Goal: Task Accomplishment & Management: Manage account settings

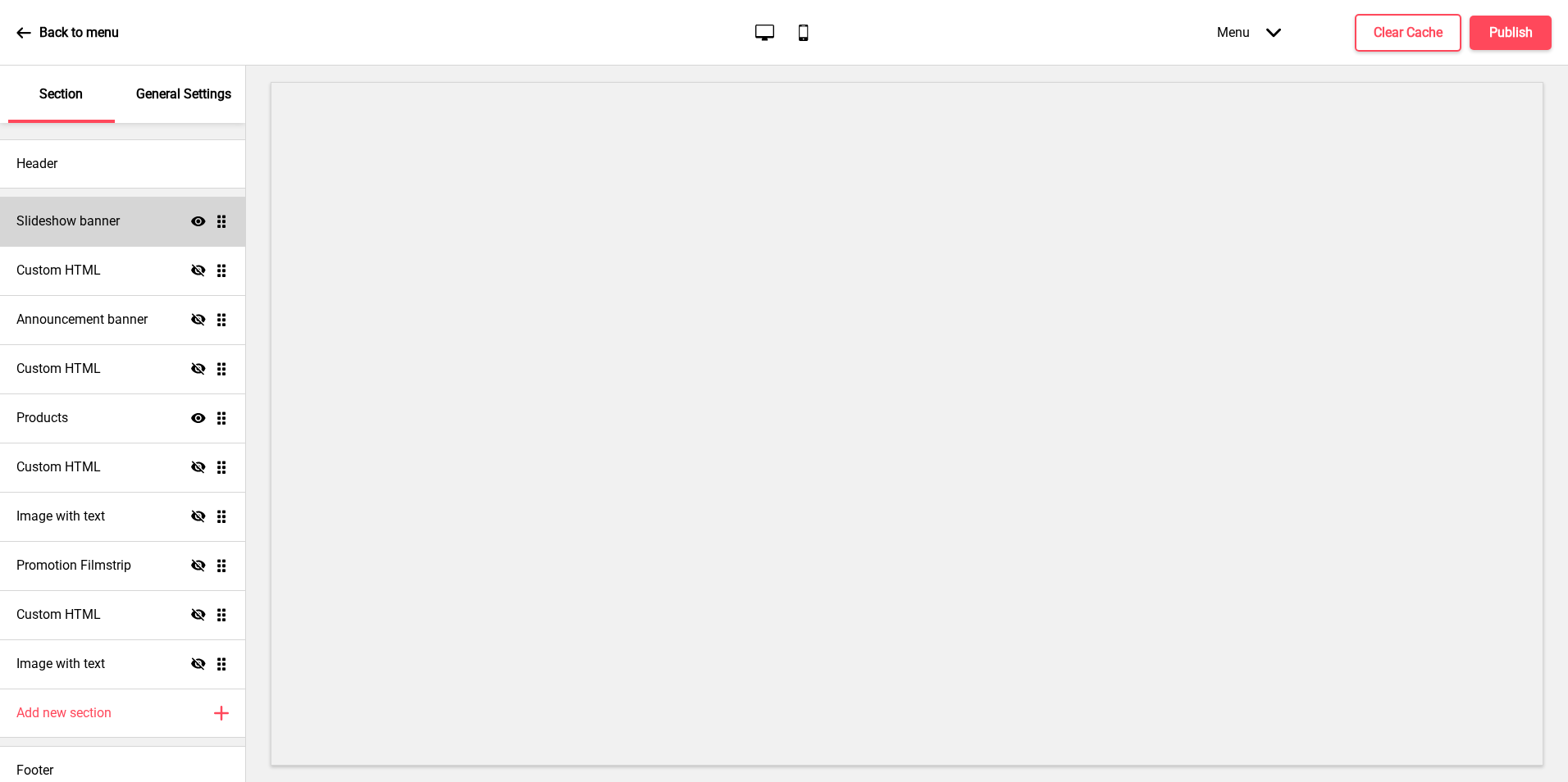
click at [81, 227] on h4 "Slideshow banner" at bounding box center [68, 221] width 104 height 18
select select "7000"
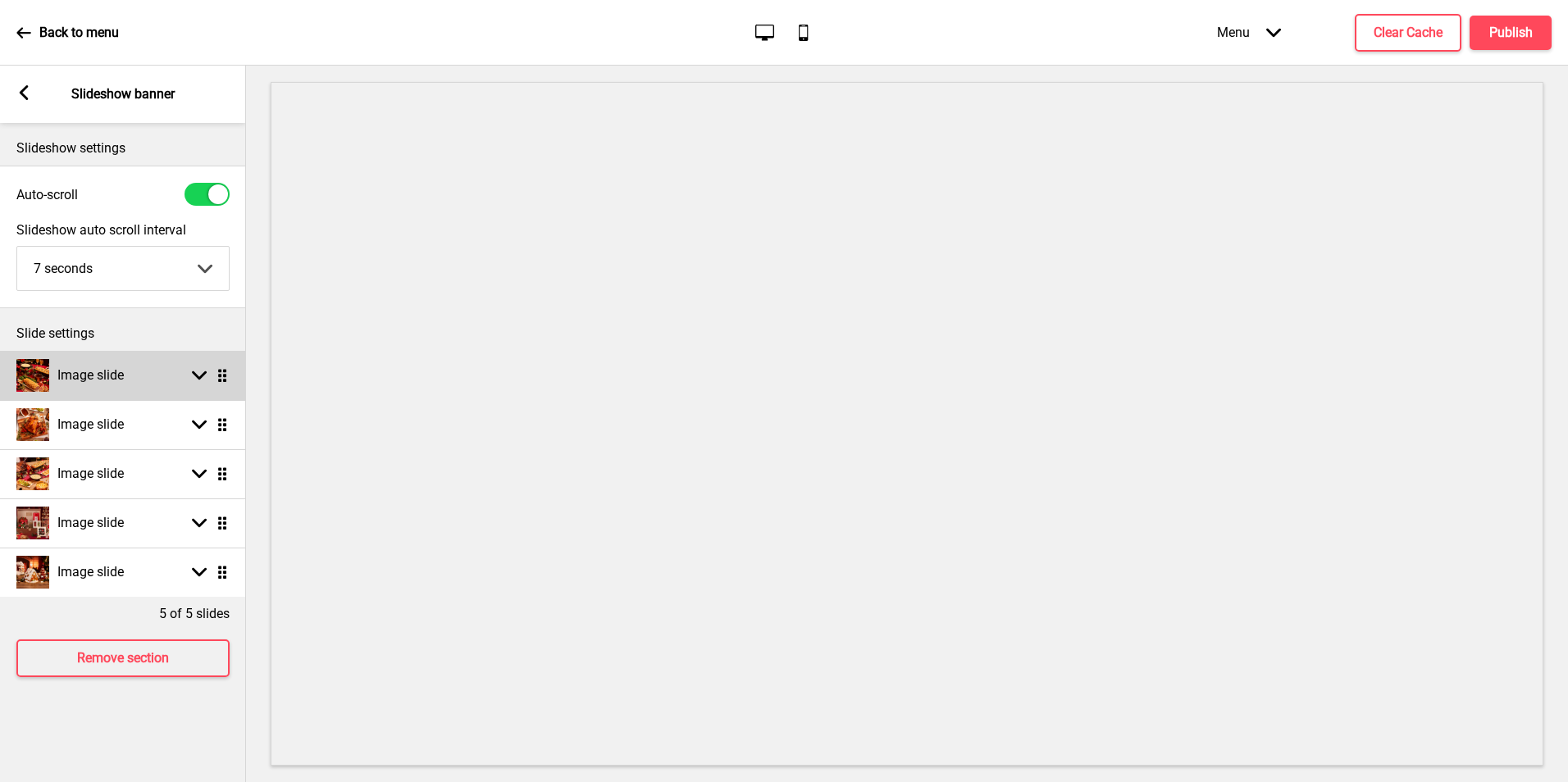
click at [110, 382] on h4 "Image slide" at bounding box center [90, 375] width 66 height 18
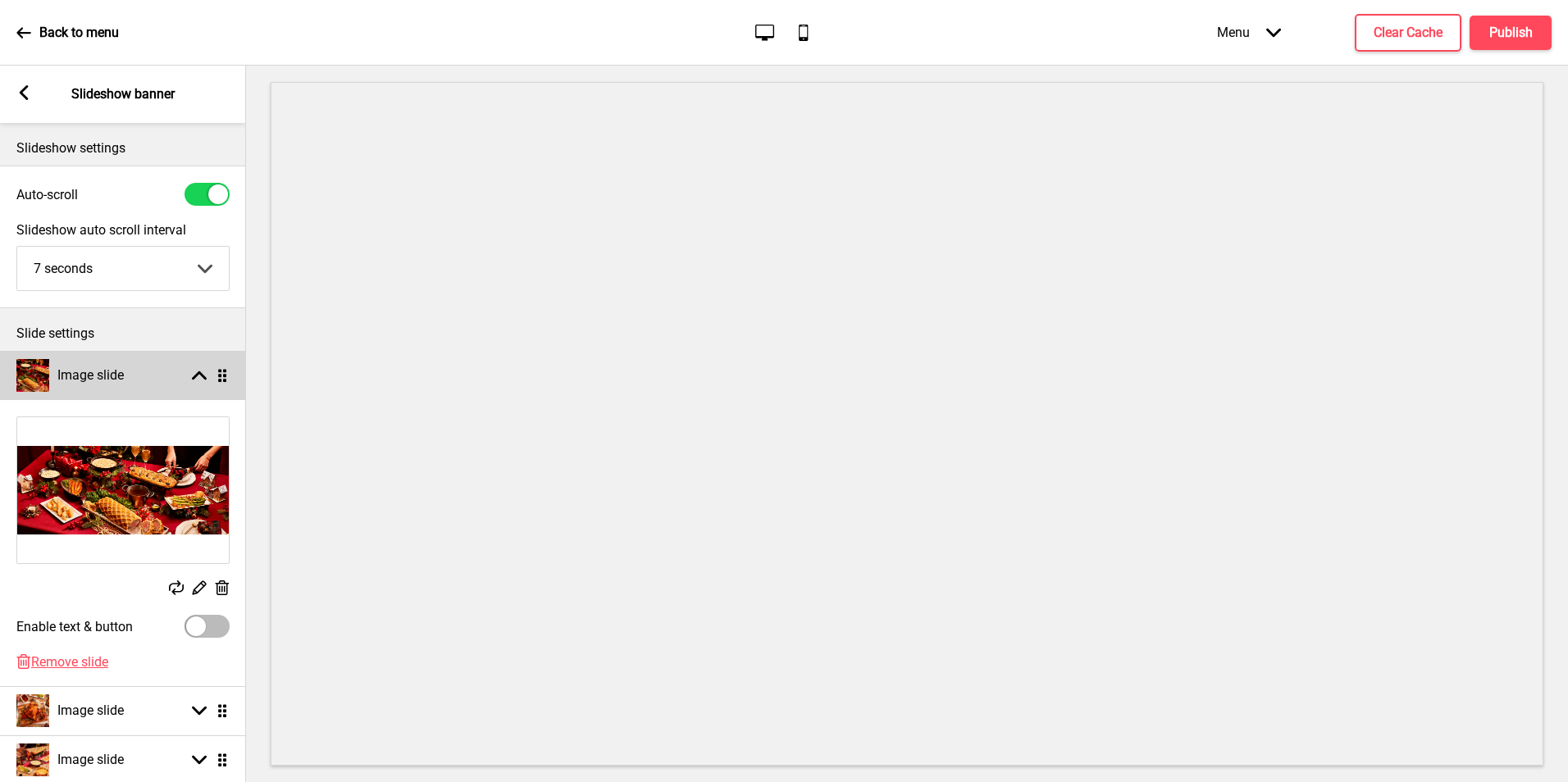
click at [110, 382] on h4 "Image slide" at bounding box center [90, 375] width 66 height 18
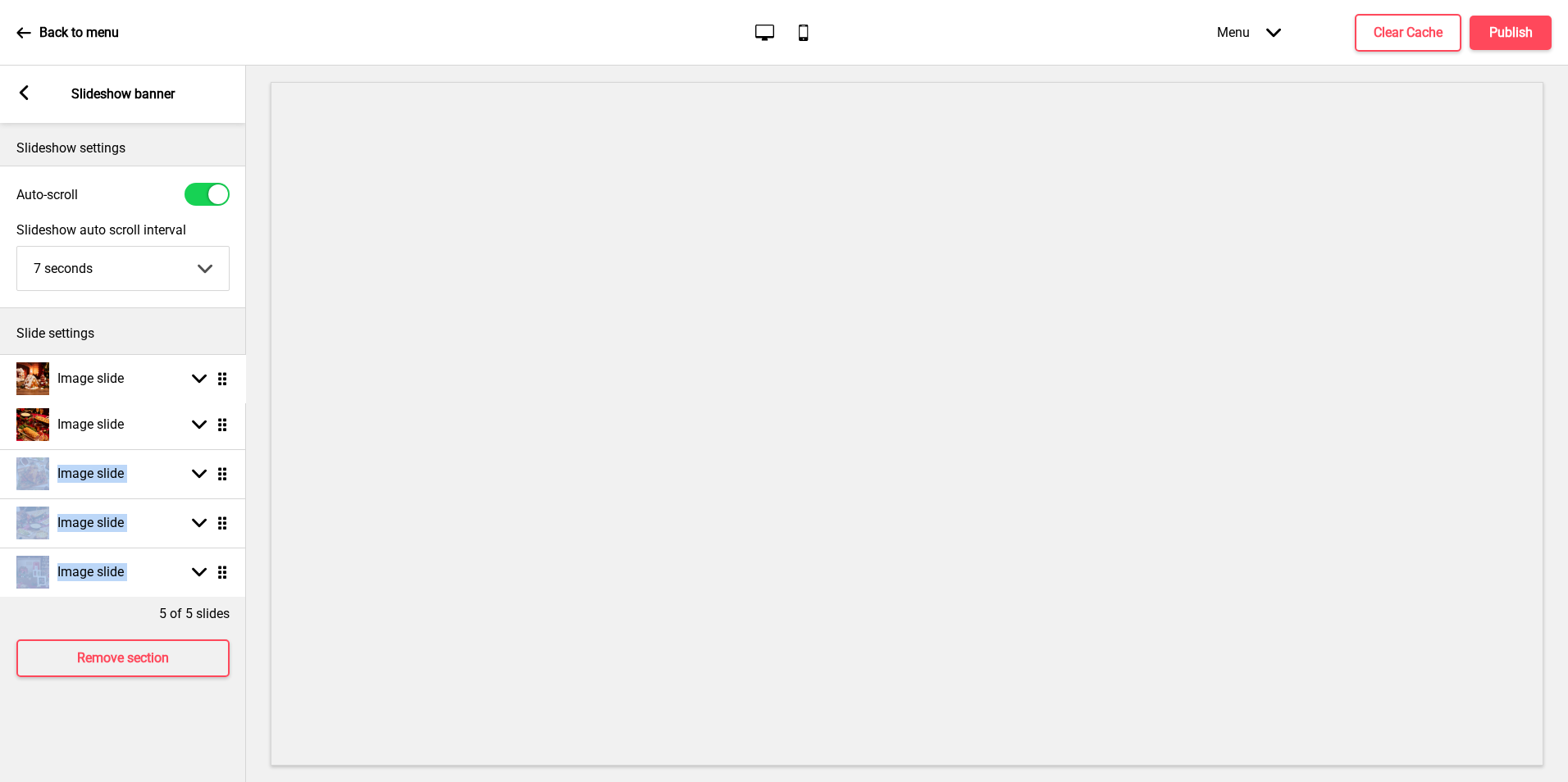
drag, startPoint x: 217, startPoint y: 570, endPoint x: 227, endPoint y: 377, distance: 193.3
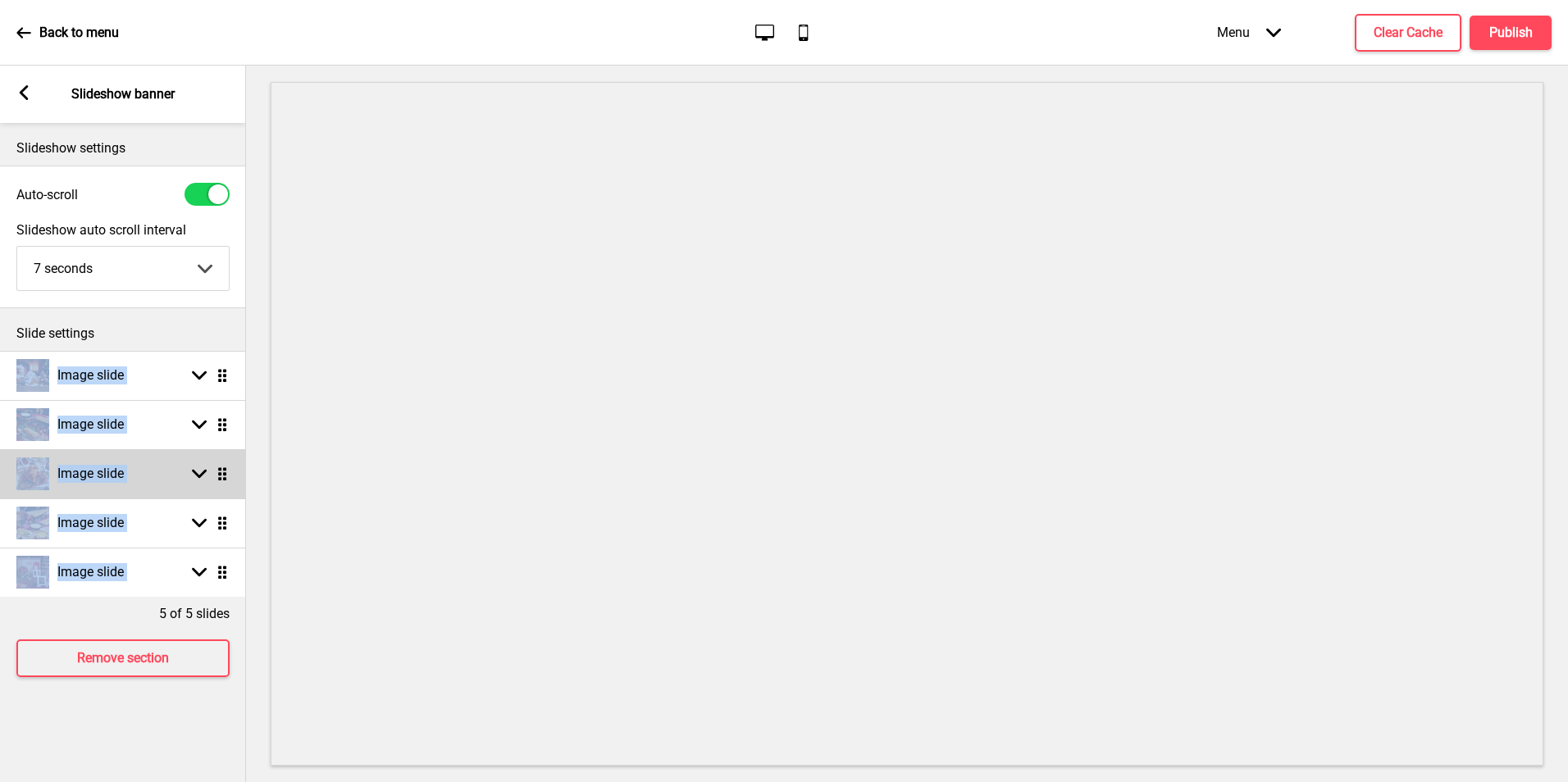
click at [98, 463] on div "Image slide" at bounding box center [70, 473] width 107 height 33
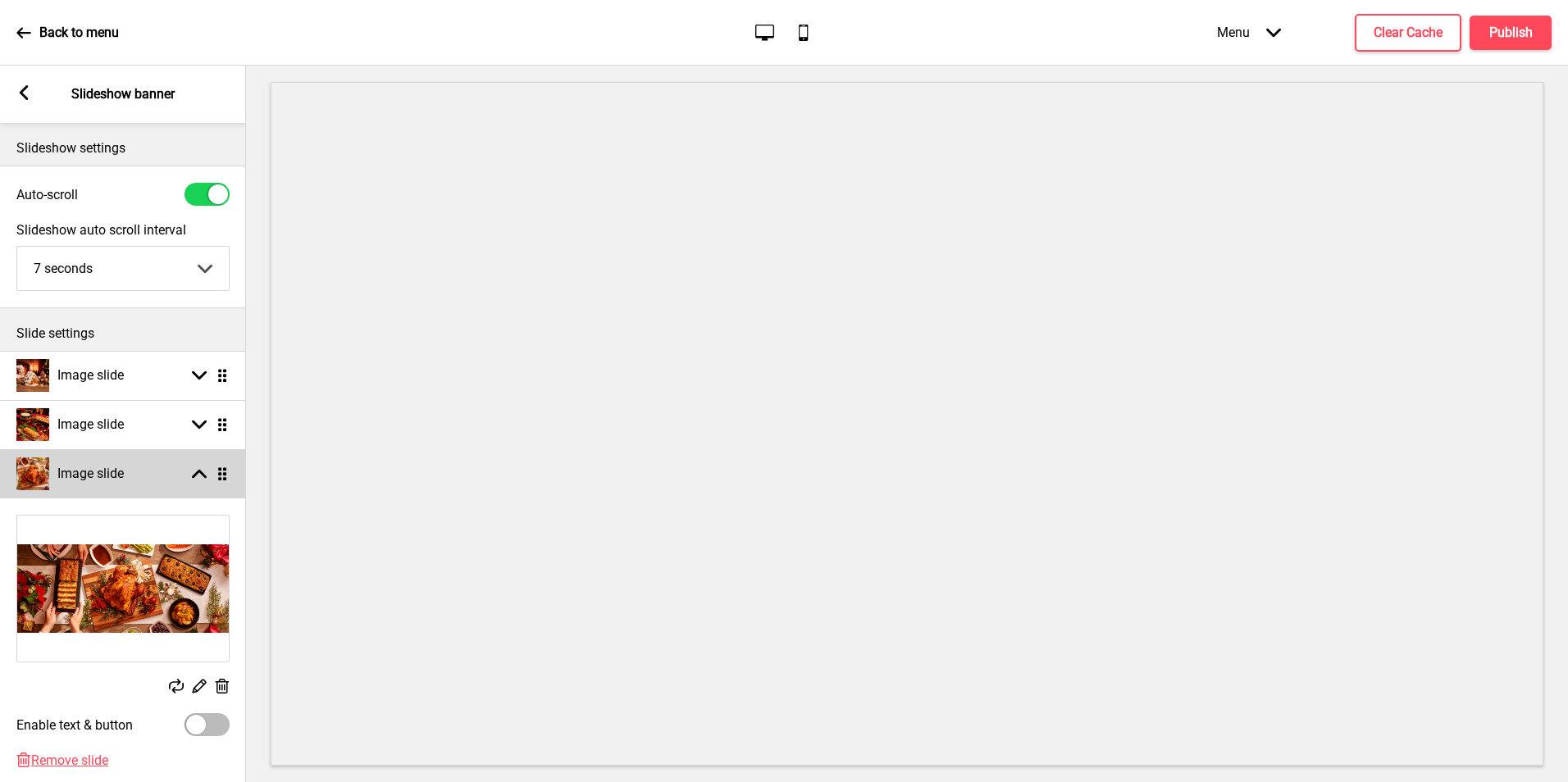
click at [98, 463] on div "Image slide" at bounding box center [70, 473] width 107 height 33
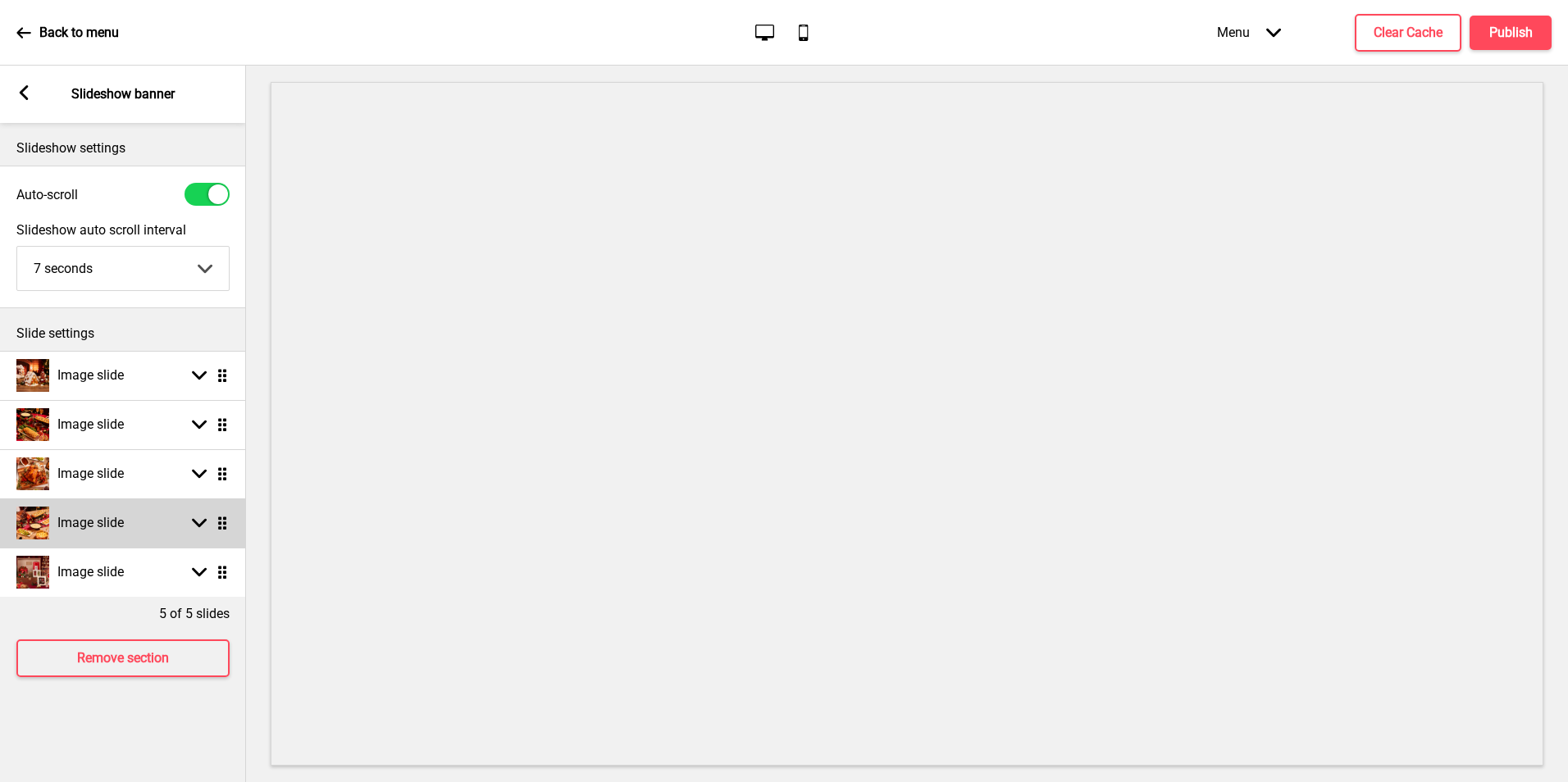
click at [104, 530] on h4 "Image slide" at bounding box center [90, 522] width 66 height 18
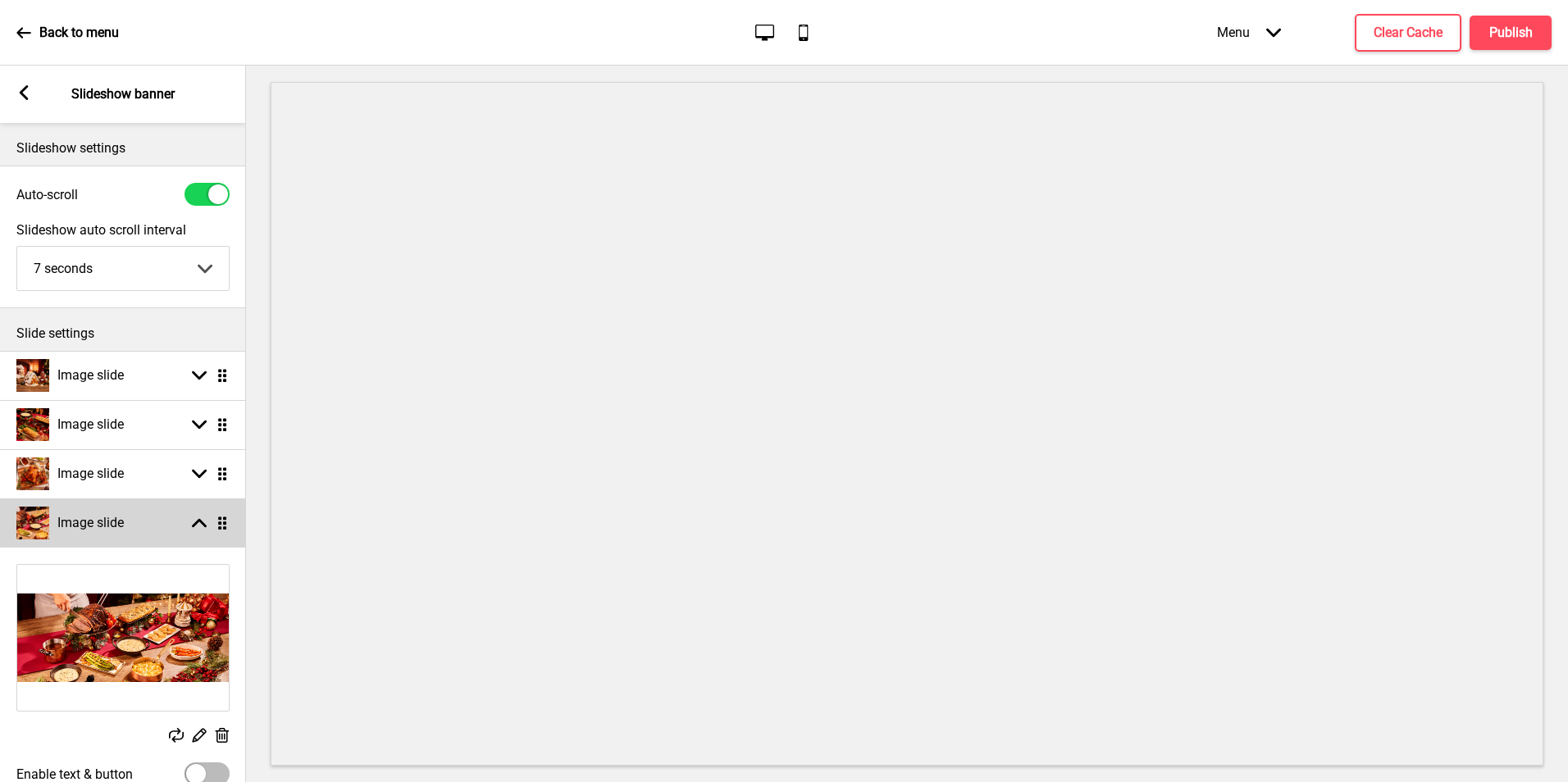
click at [104, 530] on h4 "Image slide" at bounding box center [90, 522] width 66 height 18
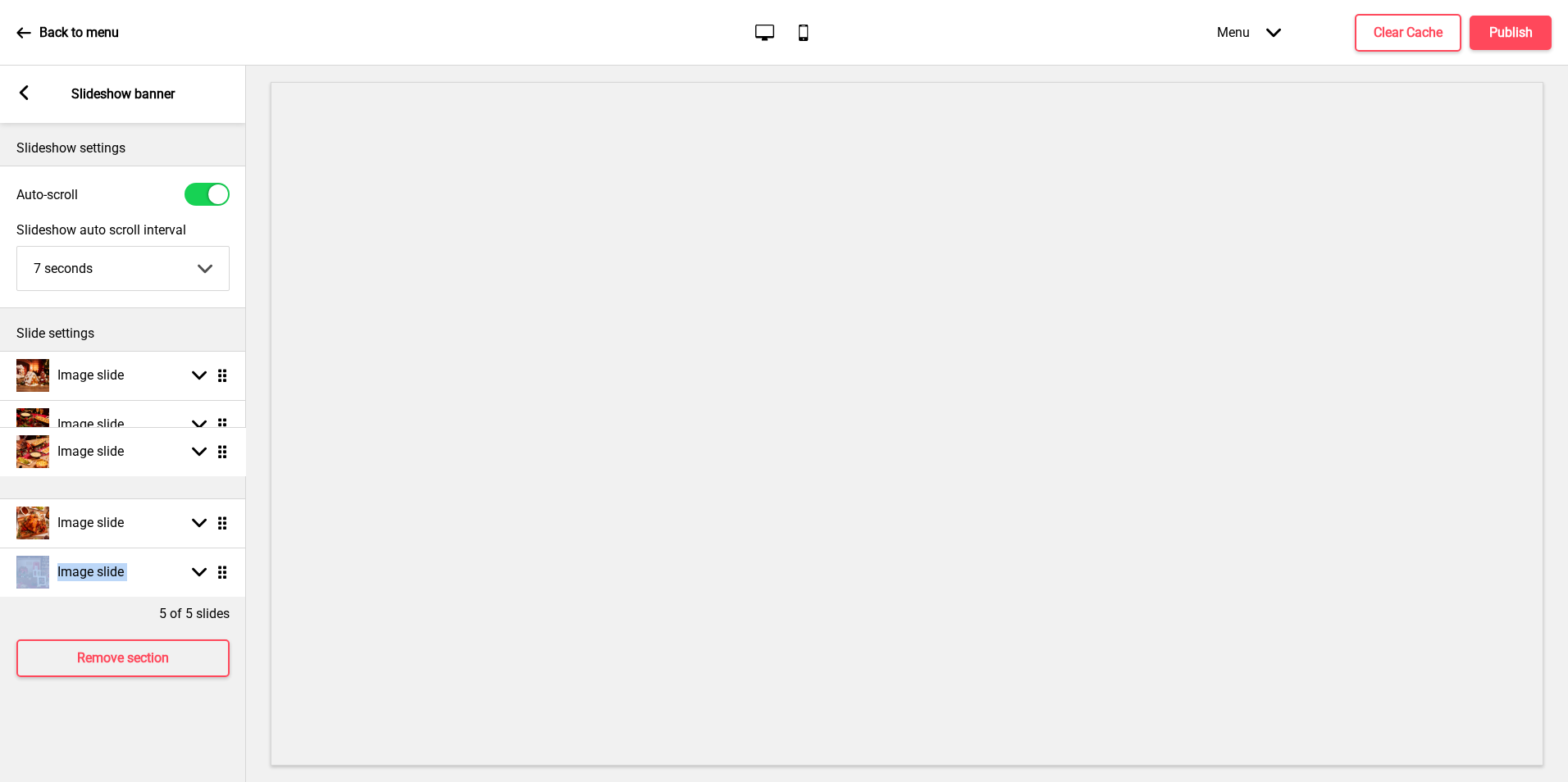
scroll to position [0, 1]
drag, startPoint x: 220, startPoint y: 522, endPoint x: 234, endPoint y: 422, distance: 101.0
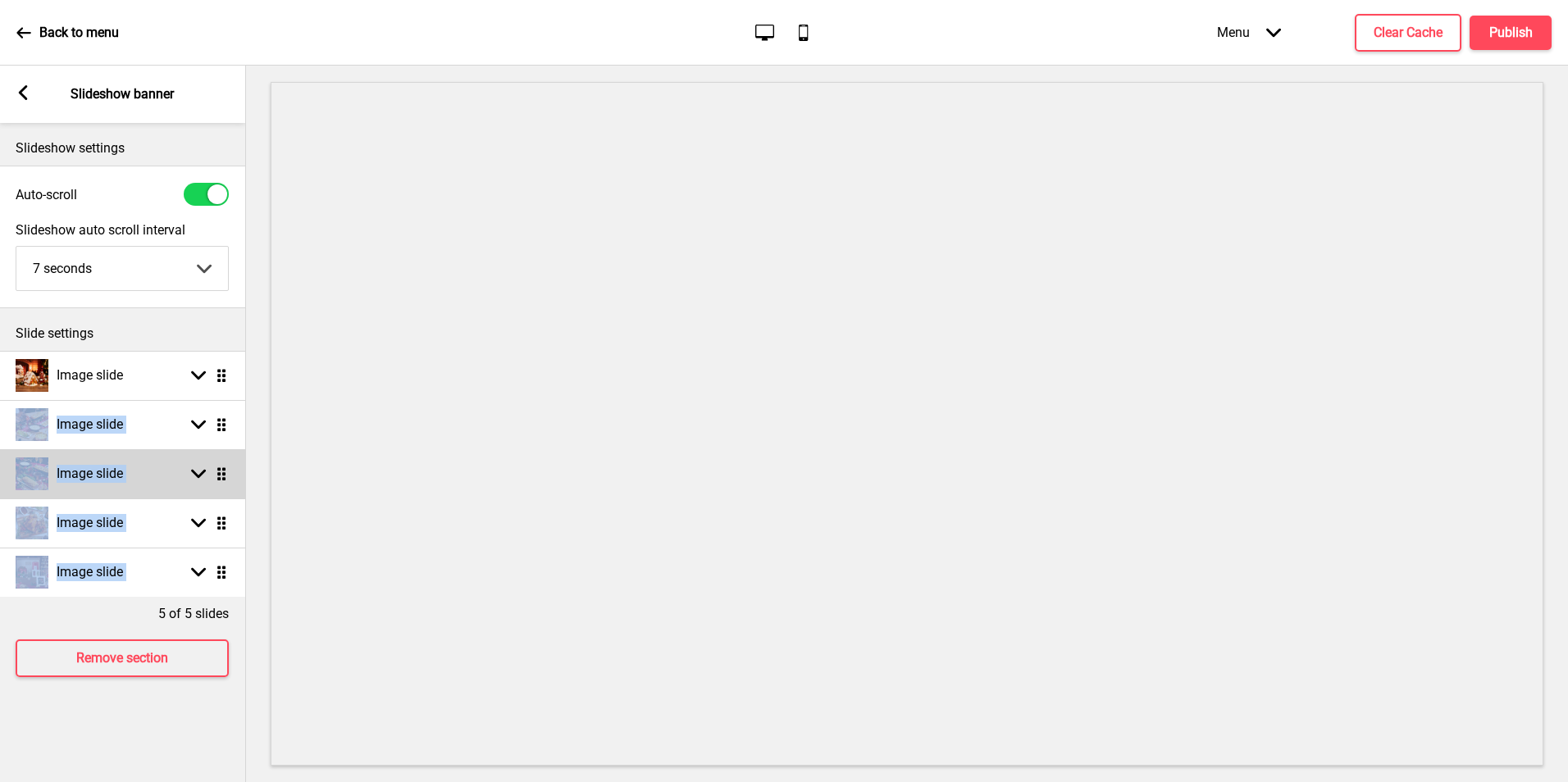
drag, startPoint x: 234, startPoint y: 422, endPoint x: 140, endPoint y: 496, distance: 119.6
click at [135, 497] on div "Image slide Arrow down Drag" at bounding box center [122, 473] width 246 height 49
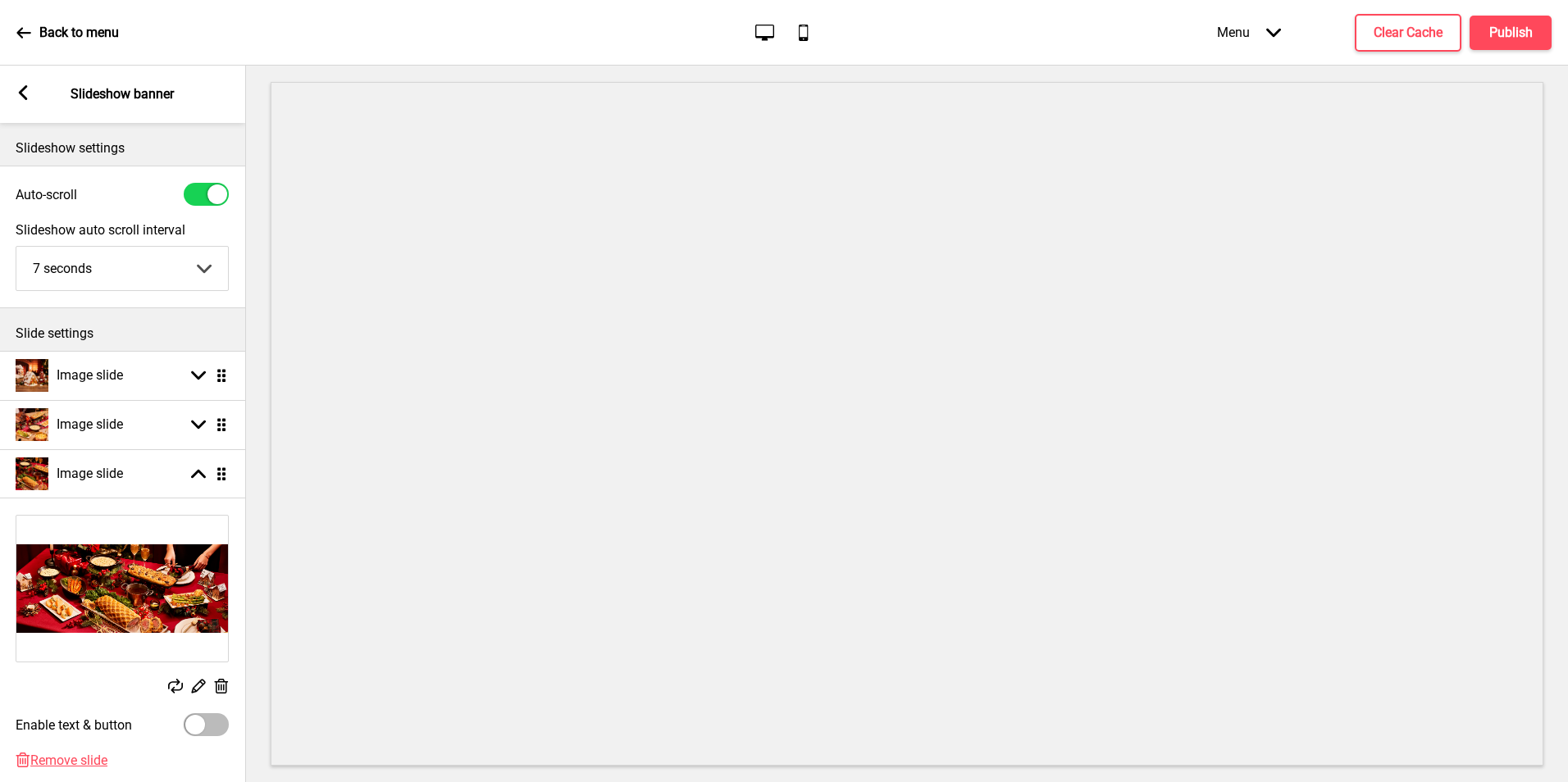
click at [145, 581] on img at bounding box center [122, 588] width 212 height 146
click at [223, 689] on icon at bounding box center [221, 685] width 14 height 14
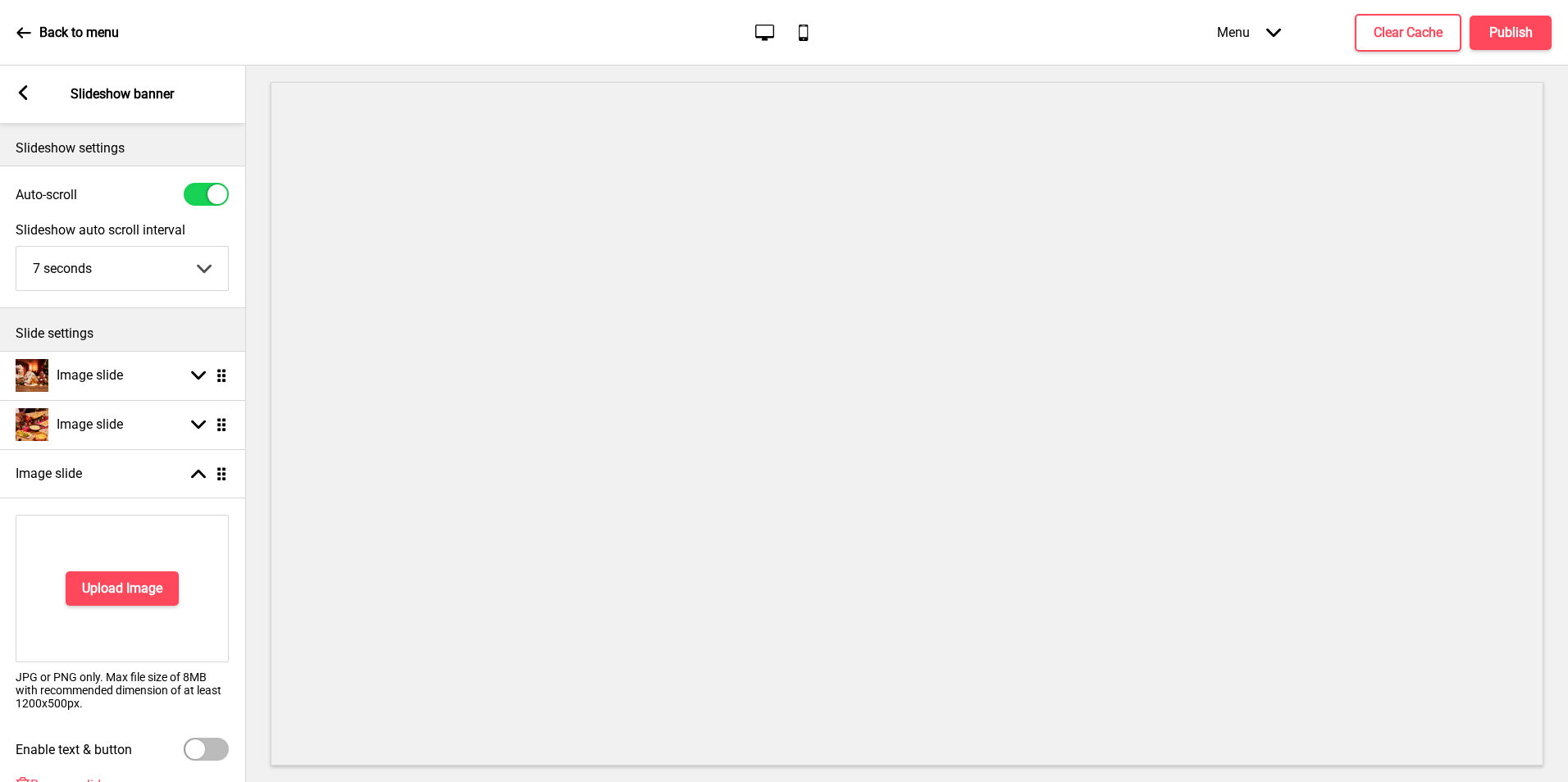
click at [130, 616] on div "Upload Image" at bounding box center [122, 588] width 213 height 148
click at [146, 598] on button "Upload Image" at bounding box center [122, 588] width 113 height 34
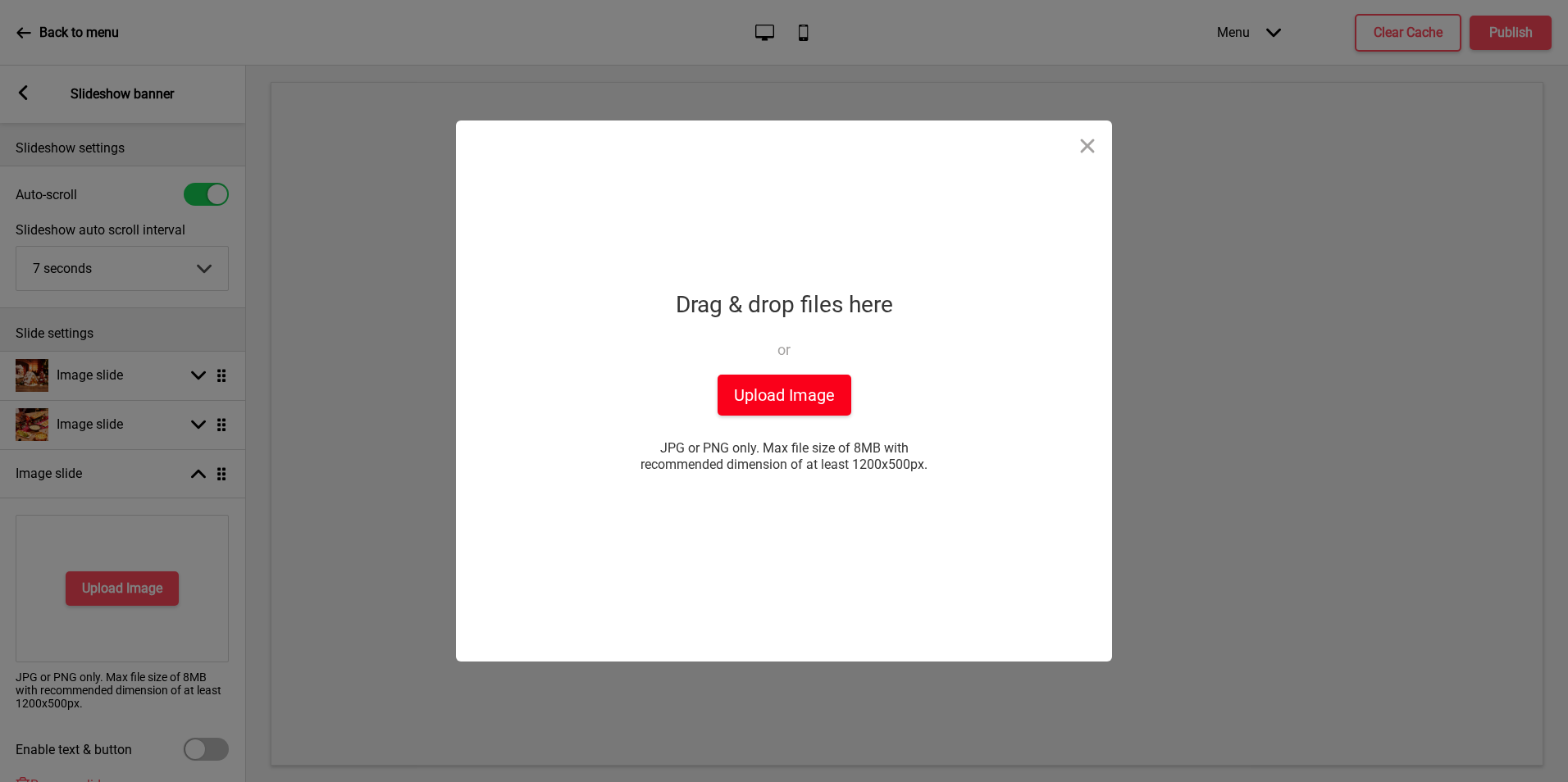
click at [761, 411] on button "Upload Image" at bounding box center [783, 395] width 133 height 41
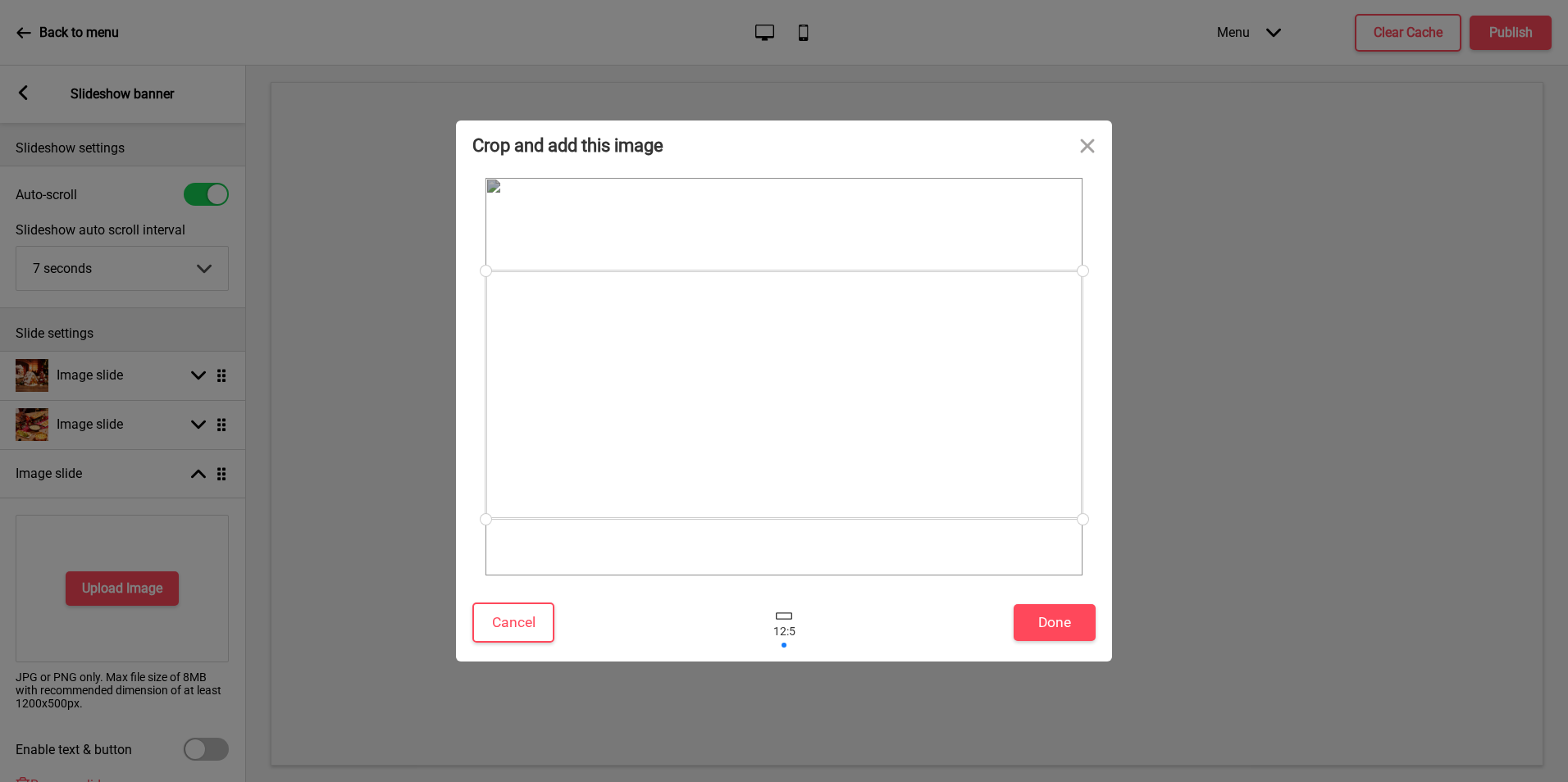
drag, startPoint x: 870, startPoint y: 428, endPoint x: 876, endPoint y: 447, distance: 19.9
click at [876, 447] on div at bounding box center [783, 394] width 597 height 248
click at [1071, 622] on button "Done" at bounding box center [1054, 622] width 82 height 36
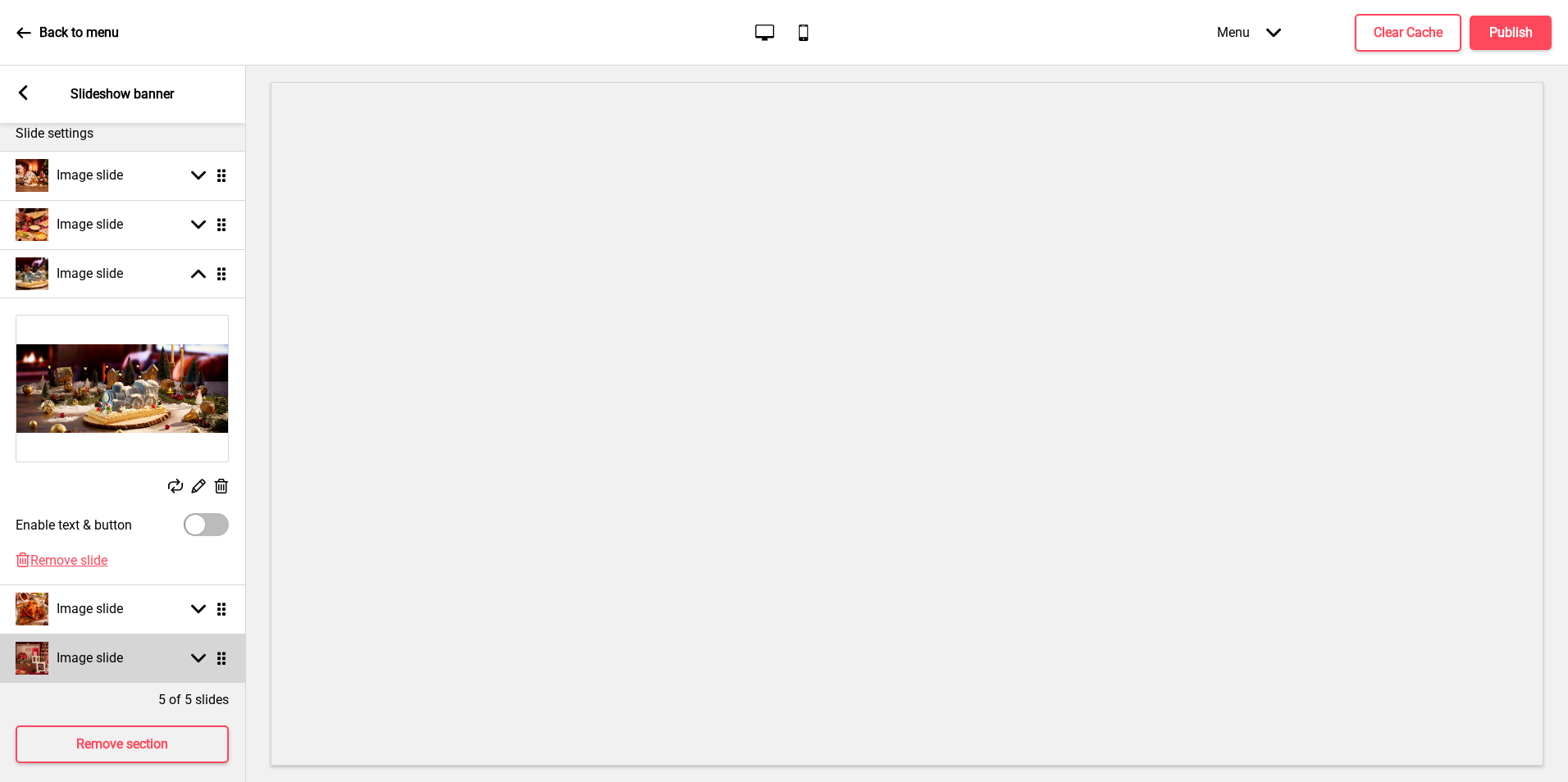
scroll to position [226, 0]
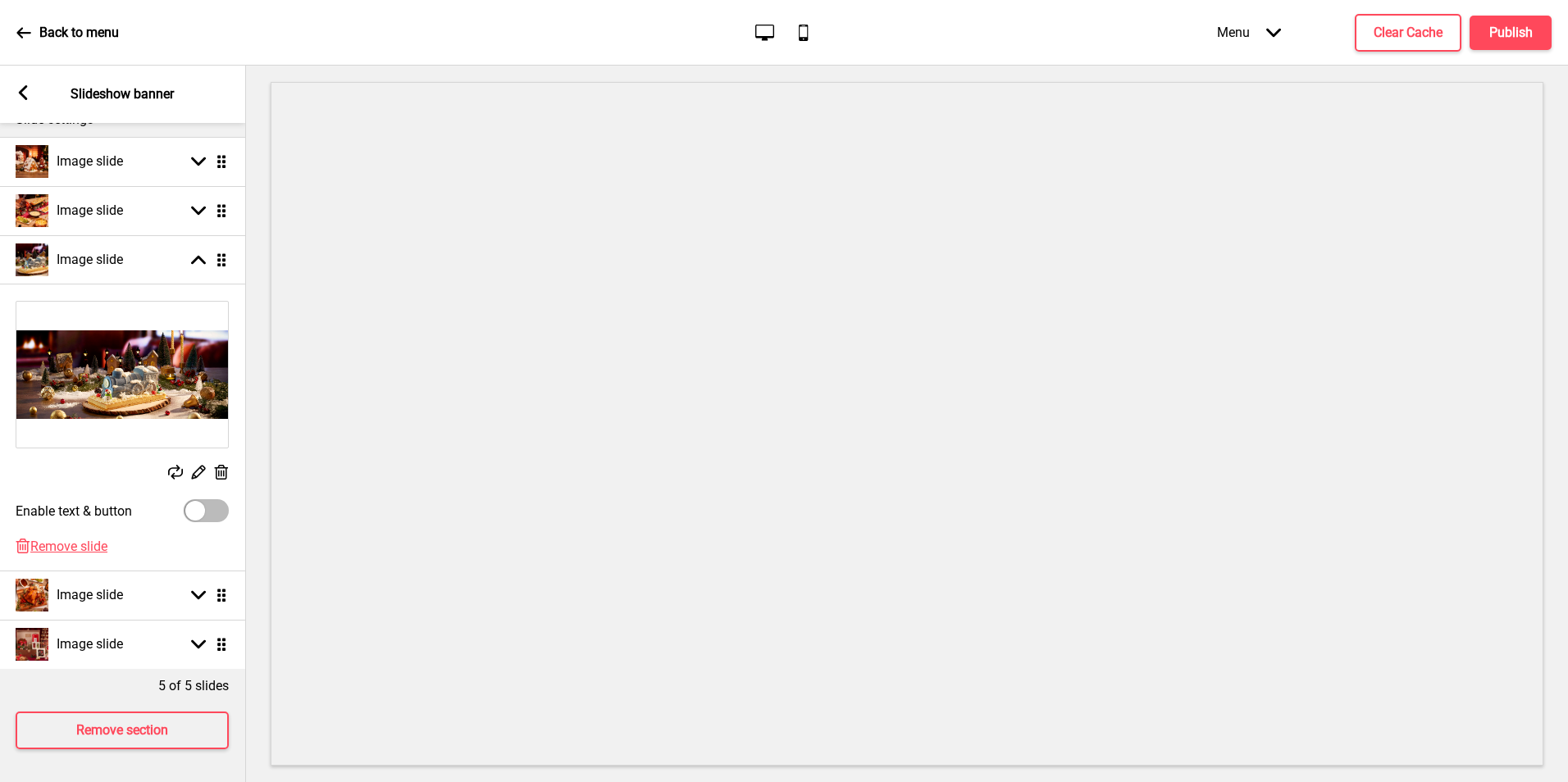
click at [222, 584] on ul "Image slide Arrow down Drag Image slide Arrow down Drag Image slide Arrow up Dr…" at bounding box center [122, 402] width 246 height 532
click at [198, 589] on rect at bounding box center [197, 594] width 14 height 14
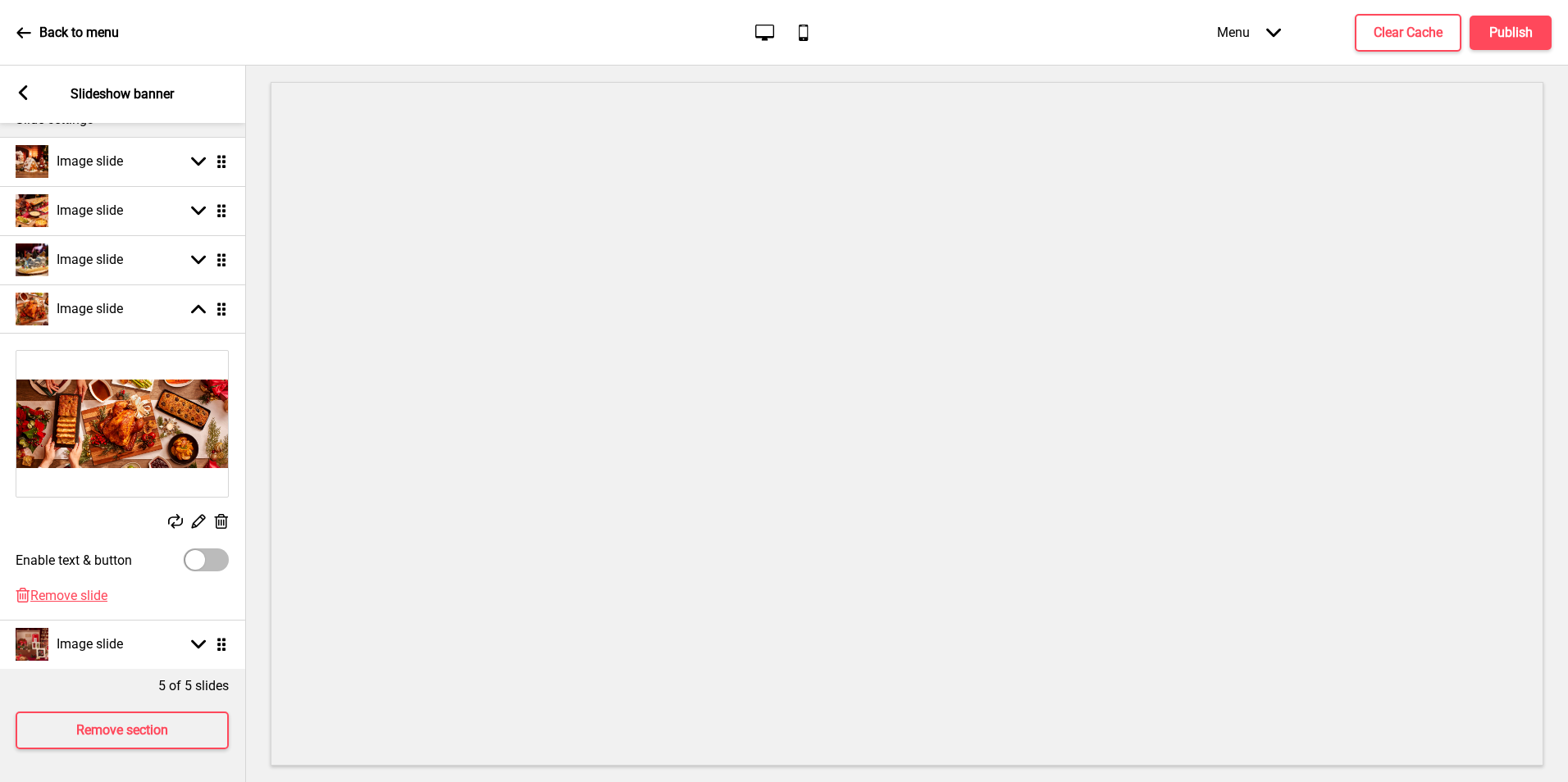
click at [214, 499] on div "Replace Edit Delete" at bounding box center [122, 441] width 246 height 198
click at [217, 514] on icon at bounding box center [221, 520] width 14 height 14
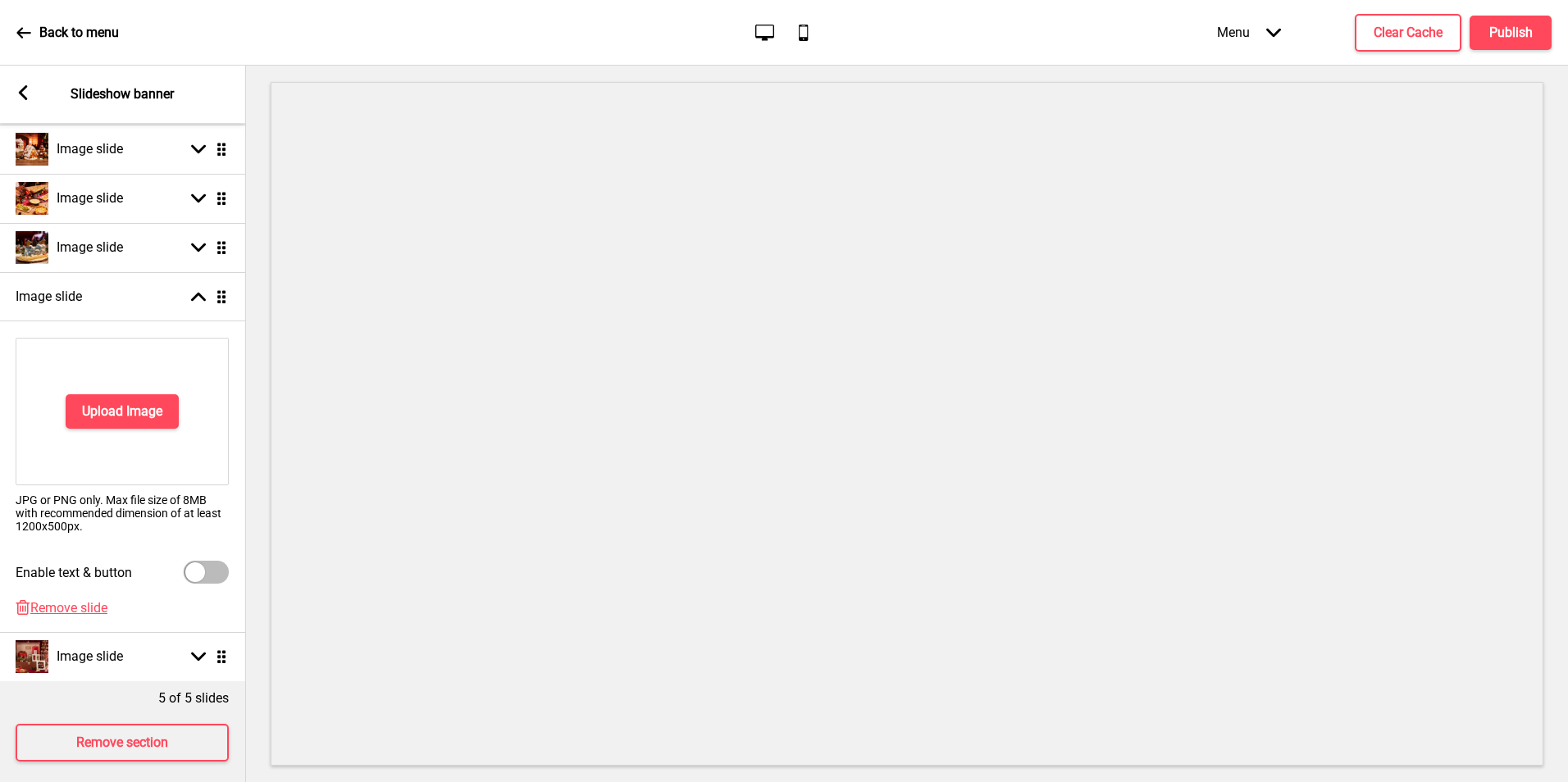
click at [45, 619] on div "Delete Remove slide" at bounding box center [122, 615] width 246 height 32
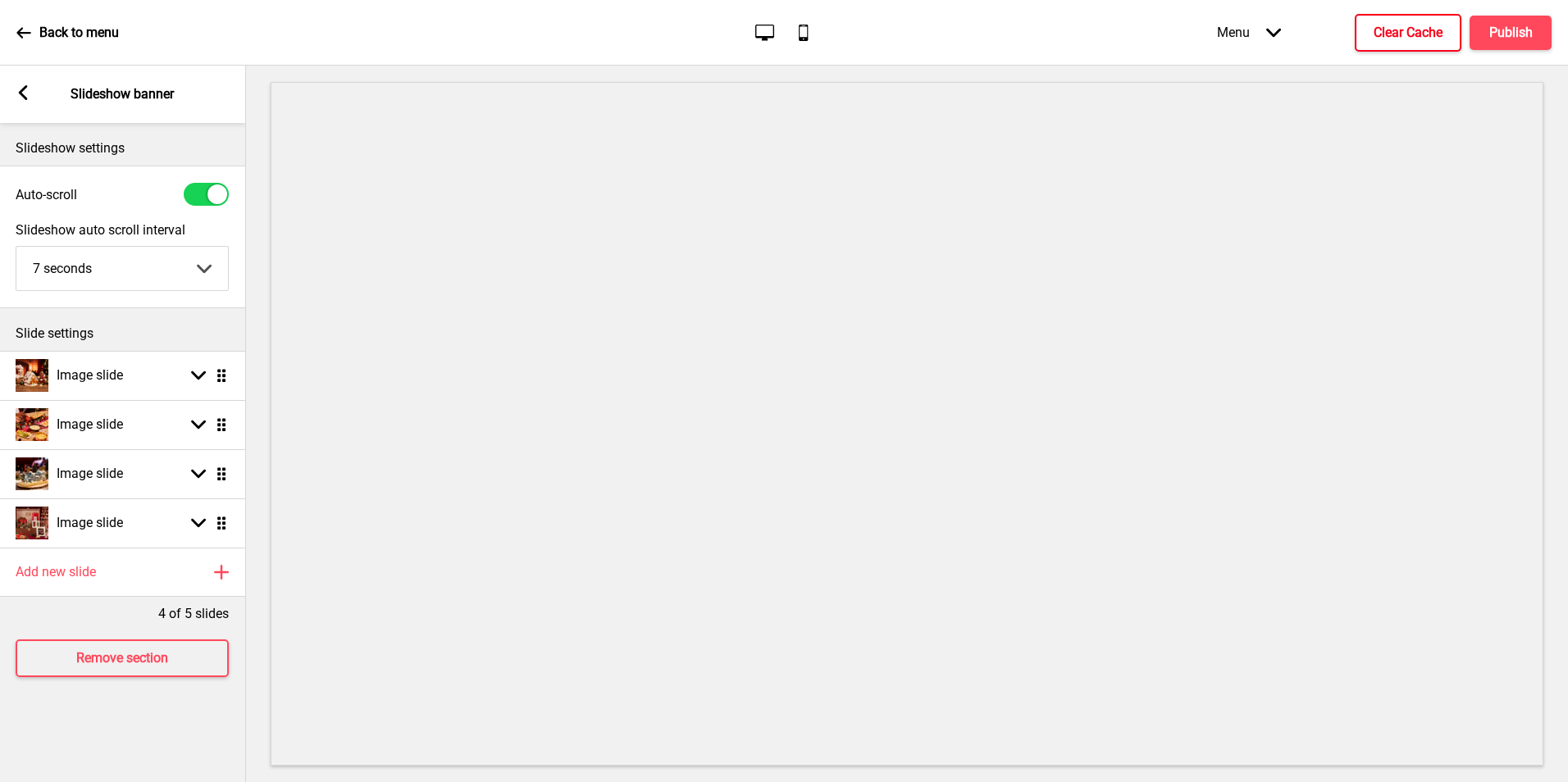
click at [1437, 39] on h4 "Clear Cache" at bounding box center [1408, 33] width 69 height 18
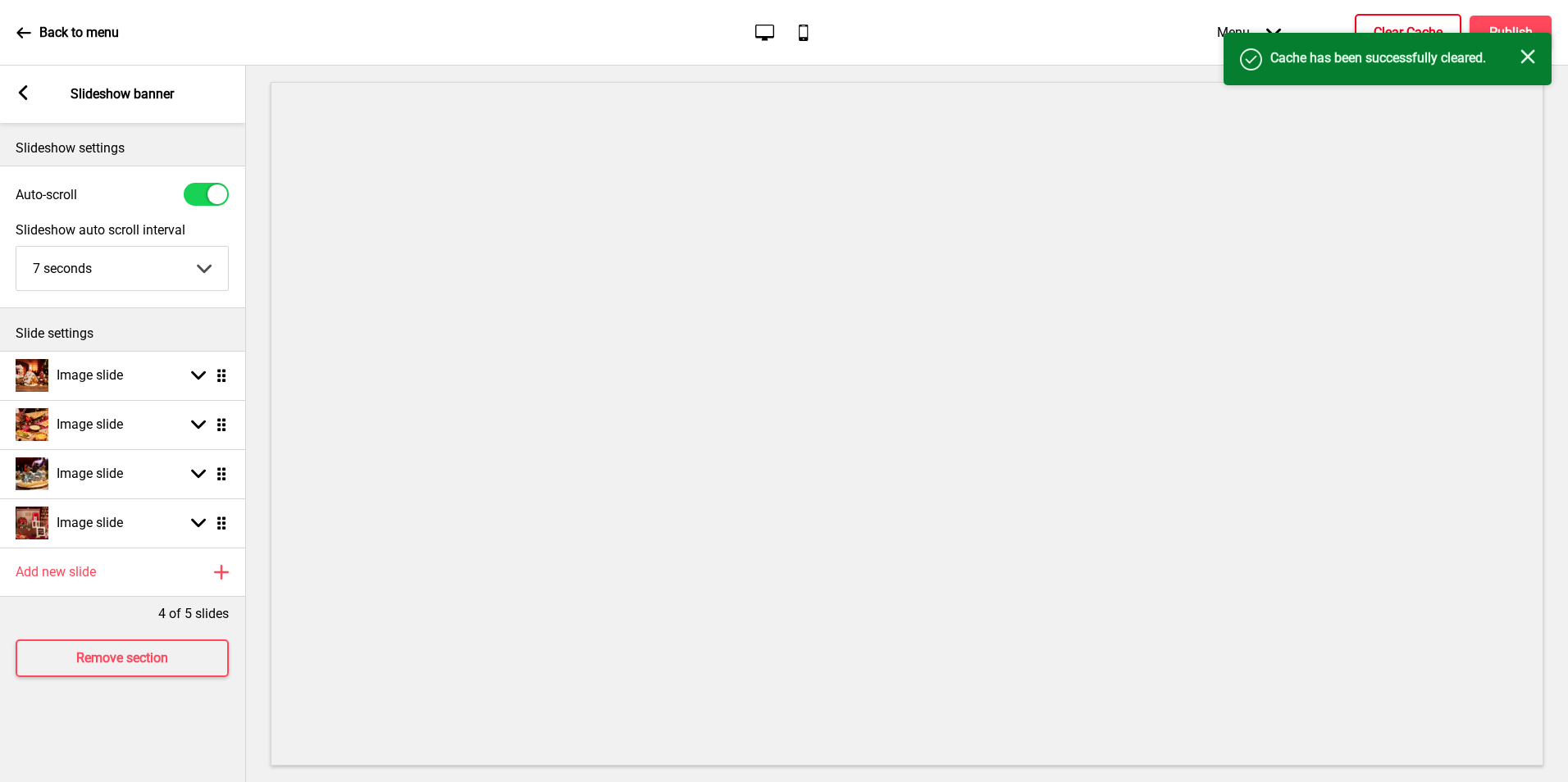
click at [1500, 36] on div "Success Cache has been successfully cleared. Close" at bounding box center [1387, 58] width 328 height 53
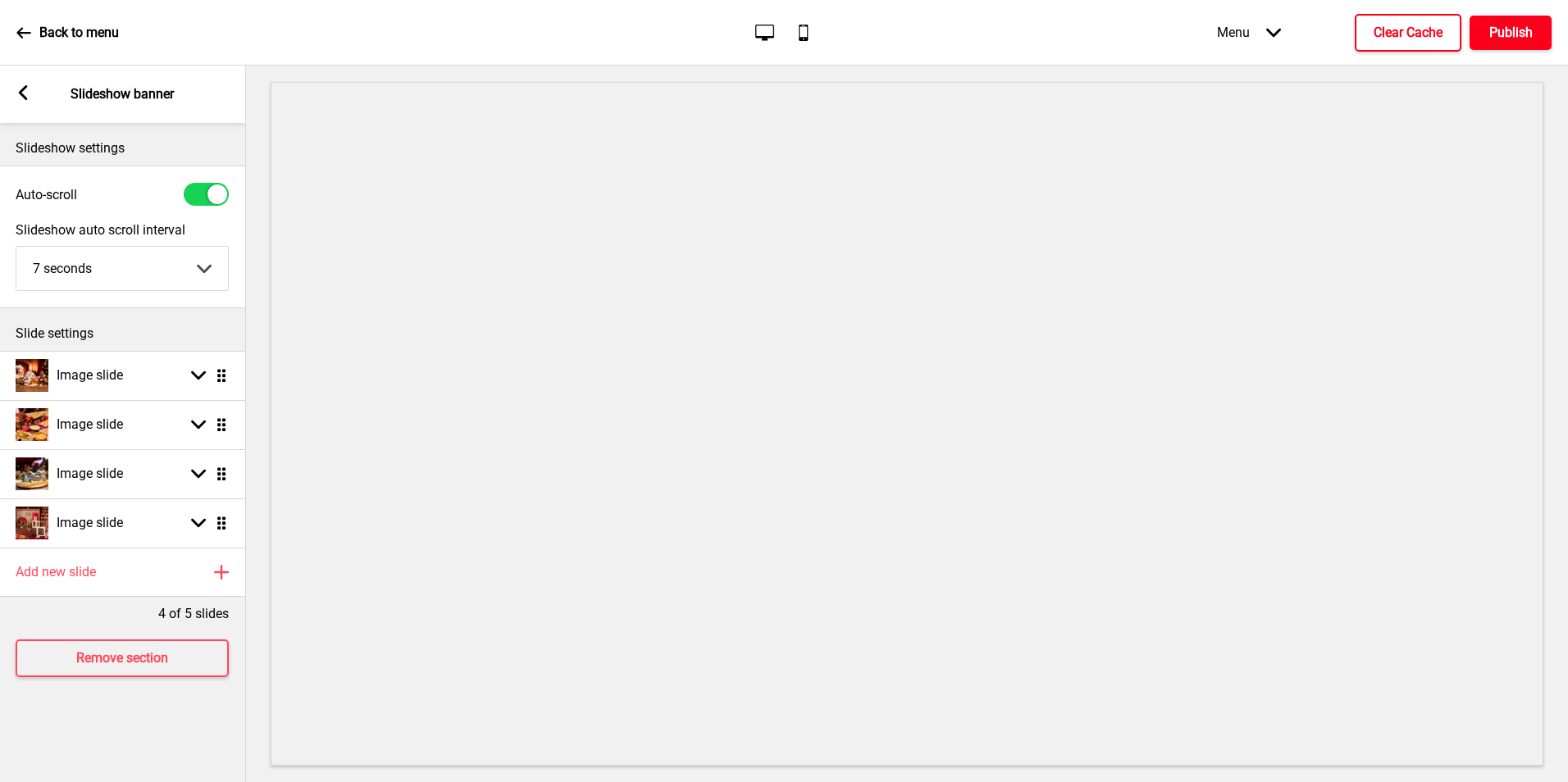
click at [1500, 36] on h4 "Publish" at bounding box center [1510, 33] width 43 height 18
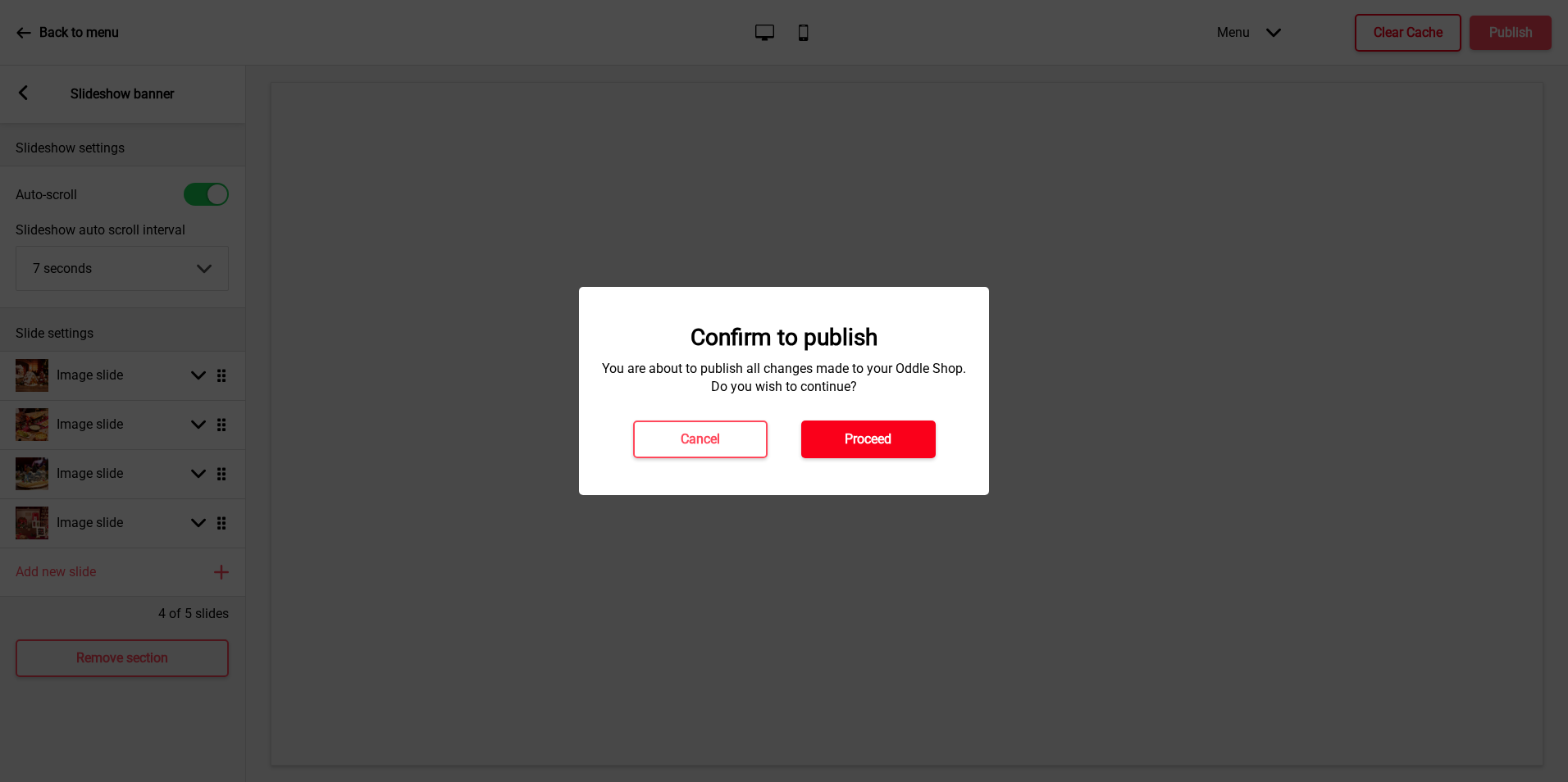
click at [910, 431] on button "Proceed" at bounding box center [868, 439] width 134 height 37
